Goal: Task Accomplishment & Management: Manage account settings

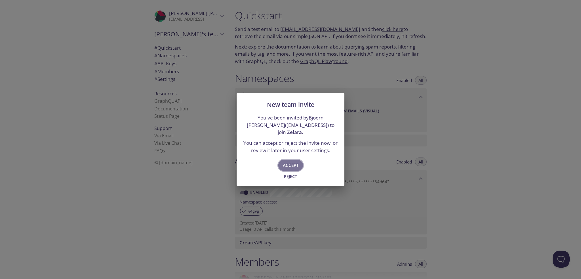
click at [293, 161] on span "Accept" at bounding box center [291, 164] width 16 height 7
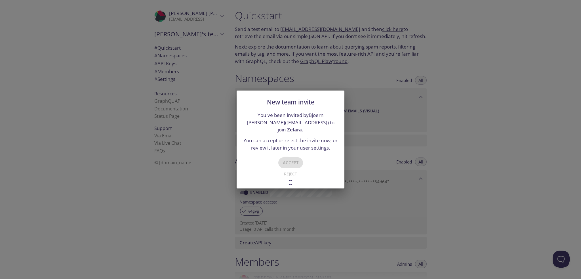
type input "Zelara"
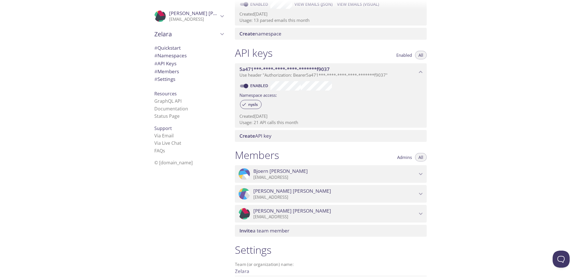
scroll to position [113, 0]
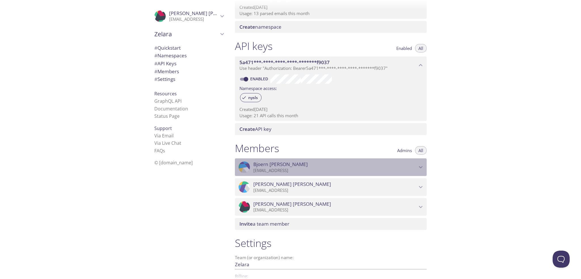
click at [421, 165] on icon "Bjoern Heckel" at bounding box center [420, 166] width 7 height 7
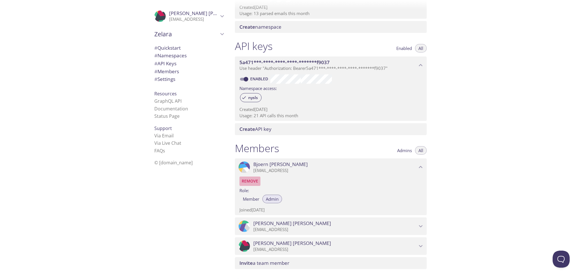
click at [252, 180] on span "Remove" at bounding box center [250, 181] width 16 height 7
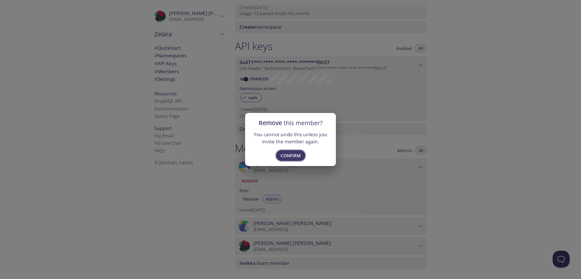
click at [292, 154] on span "Confirm" at bounding box center [290, 155] width 20 height 7
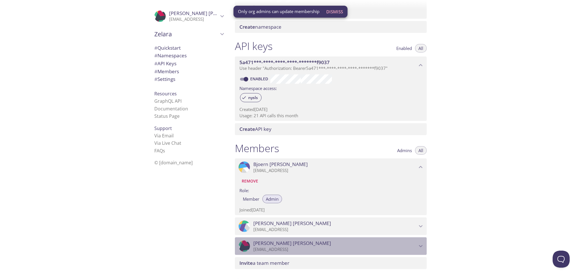
click at [271, 240] on div ".cls-1 { fill: #6d5ca8; } .cls-2 { fill: #3fc191; } .cls-3 { fill: #3b4752; } .…" at bounding box center [331, 246] width 192 height 18
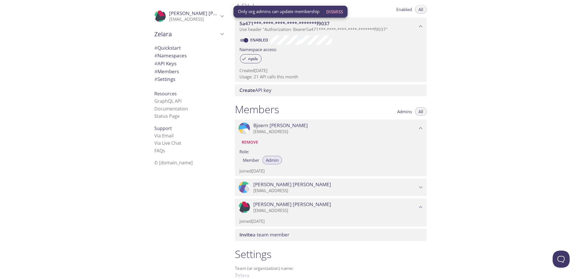
scroll to position [207, 0]
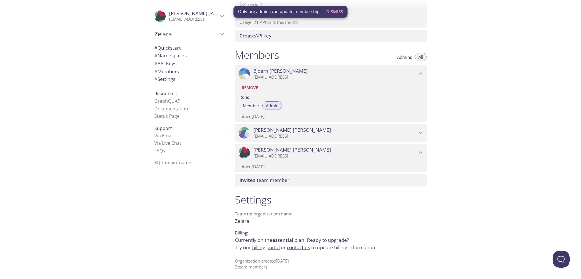
click at [280, 134] on p "[EMAIL_ADDRESS]" at bounding box center [335, 136] width 164 height 6
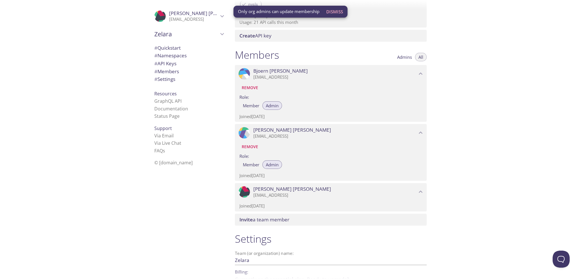
click at [274, 191] on span "[PERSON_NAME]" at bounding box center [292, 189] width 78 height 6
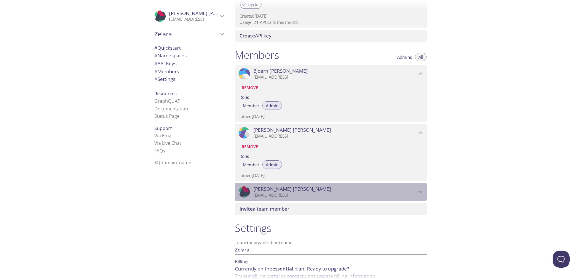
click at [274, 191] on span "[PERSON_NAME]" at bounding box center [292, 189] width 78 height 6
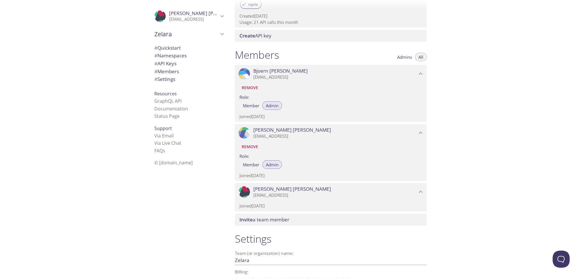
click at [274, 191] on span "[PERSON_NAME]" at bounding box center [292, 189] width 78 height 6
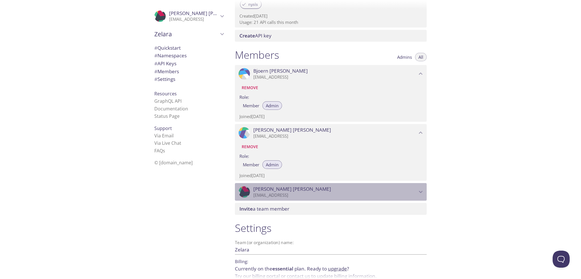
click at [276, 186] on span "[PERSON_NAME]" at bounding box center [292, 189] width 78 height 6
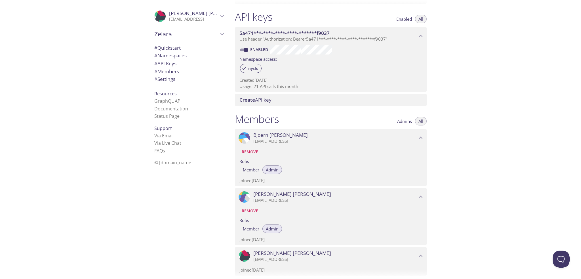
scroll to position [122, 0]
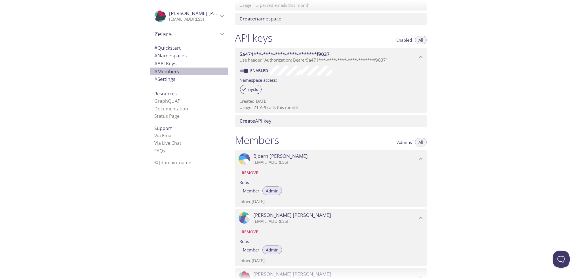
click at [168, 68] on span "# Members" at bounding box center [188, 71] width 69 height 7
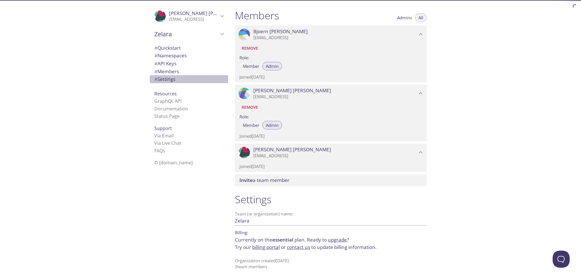
click at [165, 78] on span "# Settings" at bounding box center [164, 79] width 21 height 7
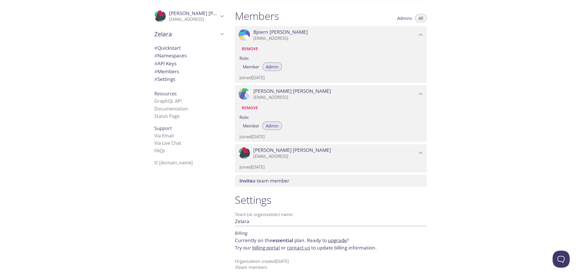
click at [171, 75] on span "# Members" at bounding box center [188, 71] width 69 height 7
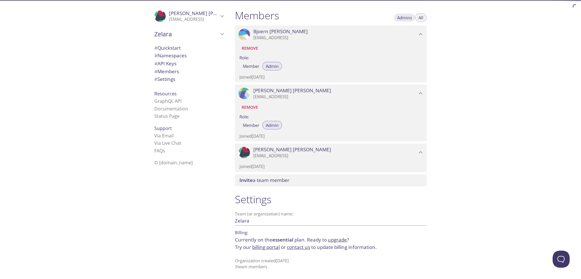
click at [408, 13] on button "Admins" at bounding box center [405, 17] width 22 height 9
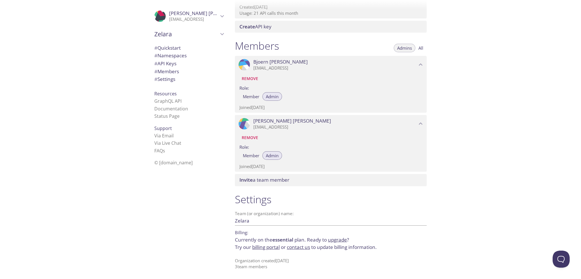
scroll to position [216, 0]
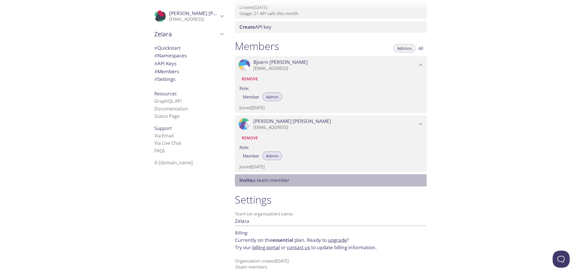
click at [289, 182] on span "Invite a team member" at bounding box center [264, 180] width 50 height 7
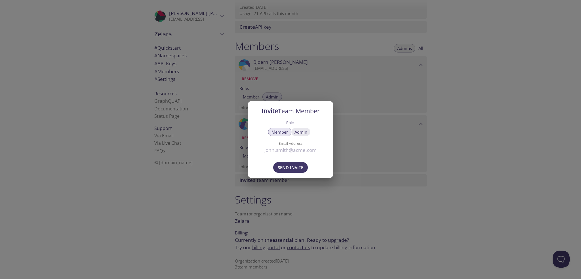
click at [300, 132] on span "Admin" at bounding box center [300, 132] width 13 height 0
type button "admin"
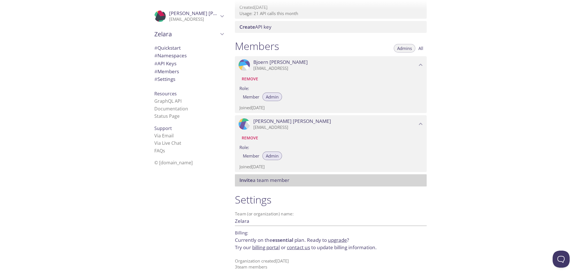
click at [281, 181] on span "Invite a team member" at bounding box center [264, 180] width 50 height 7
drag, startPoint x: 419, startPoint y: 44, endPoint x: 423, endPoint y: 47, distance: 4.9
click at [420, 45] on button "All" at bounding box center [421, 48] width 12 height 9
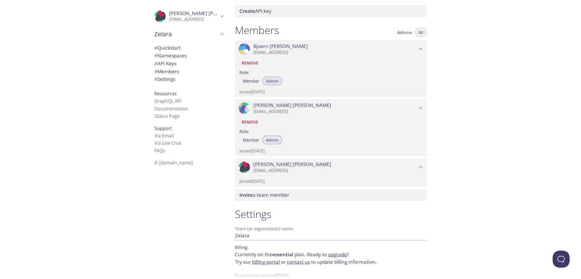
scroll to position [246, 0]
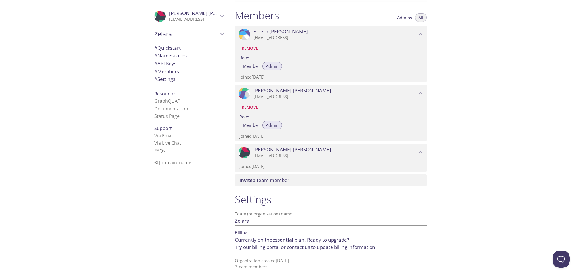
click at [164, 78] on span "# Settings" at bounding box center [164, 79] width 21 height 7
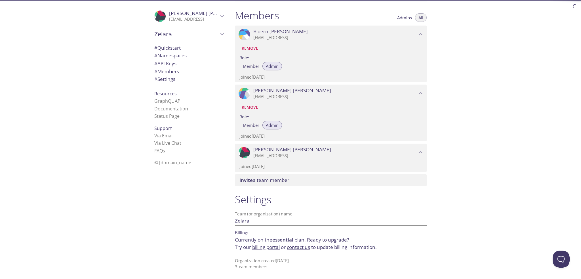
click at [167, 70] on span "# Members" at bounding box center [166, 71] width 25 height 7
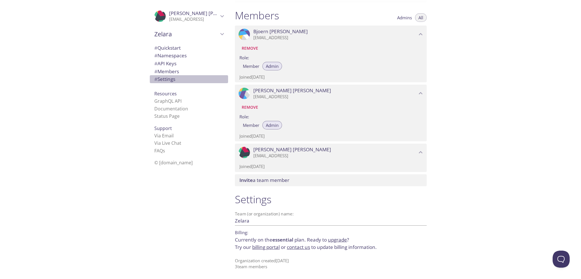
click at [164, 78] on span "# Settings" at bounding box center [164, 79] width 21 height 7
click at [275, 177] on div "Invite a team member" at bounding box center [331, 181] width 192 height 12
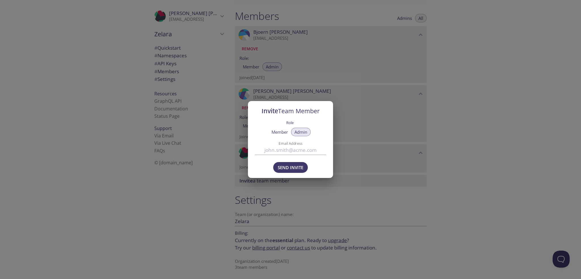
click at [284, 151] on input "Email Address" at bounding box center [290, 149] width 71 height 9
type input "[EMAIL_ADDRESS]"
click at [288, 166] on span "Send Invite" at bounding box center [291, 167] width 26 height 7
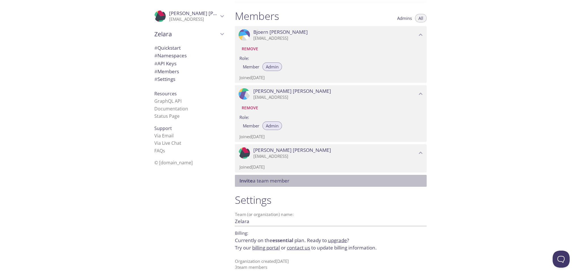
click at [167, 33] on span "Zelara" at bounding box center [186, 34] width 64 height 8
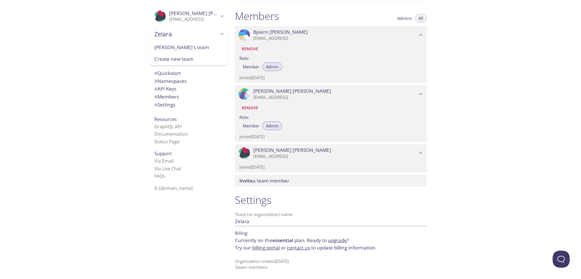
click at [218, 16] on icon "Björn Heckel" at bounding box center [221, 15] width 7 height 7
click at [164, 45] on span "Signout" at bounding box center [188, 42] width 69 height 7
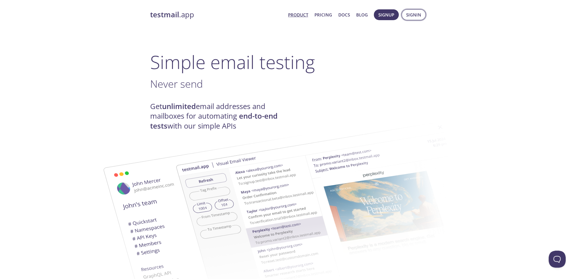
click at [407, 14] on span "Signin" at bounding box center [413, 14] width 15 height 7
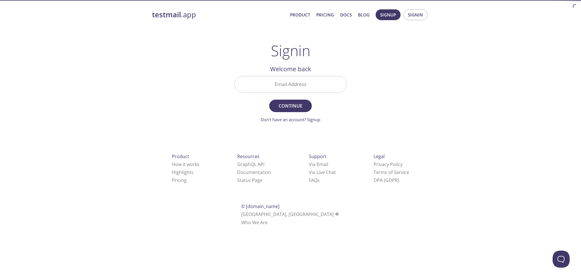
click at [289, 86] on input "Email Address" at bounding box center [291, 84] width 112 height 16
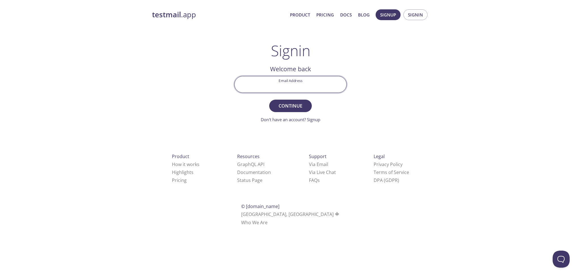
type input "[EMAIL_ADDRESS]"
click at [288, 108] on span "Continue" at bounding box center [290, 106] width 30 height 8
click at [292, 86] on input "Signin Security Code" at bounding box center [291, 84] width 112 height 16
paste input "5ZR2W96"
type input "5ZR2W96"
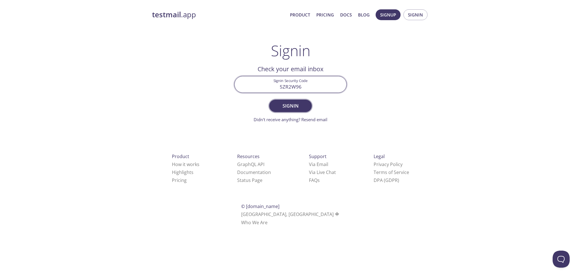
click at [295, 105] on span "Signin" at bounding box center [290, 106] width 30 height 8
